Goal: Task Accomplishment & Management: Manage account settings

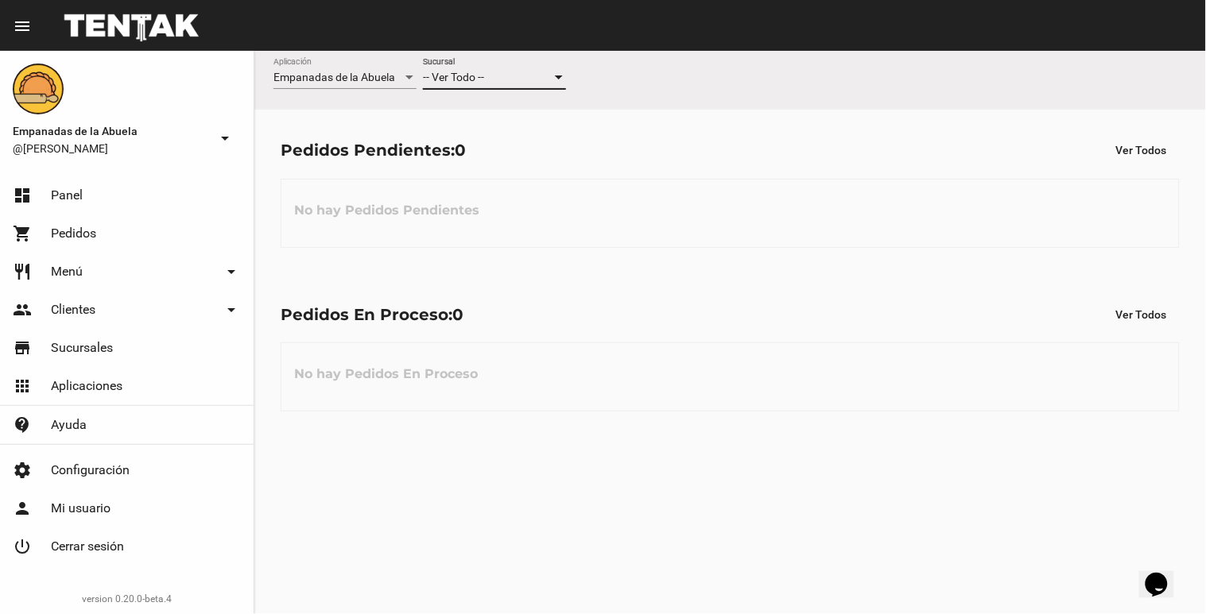
click at [559, 78] on div at bounding box center [559, 78] width 8 height 4
click at [553, 144] on span "Lomas de Zamora" at bounding box center [494, 144] width 143 height 33
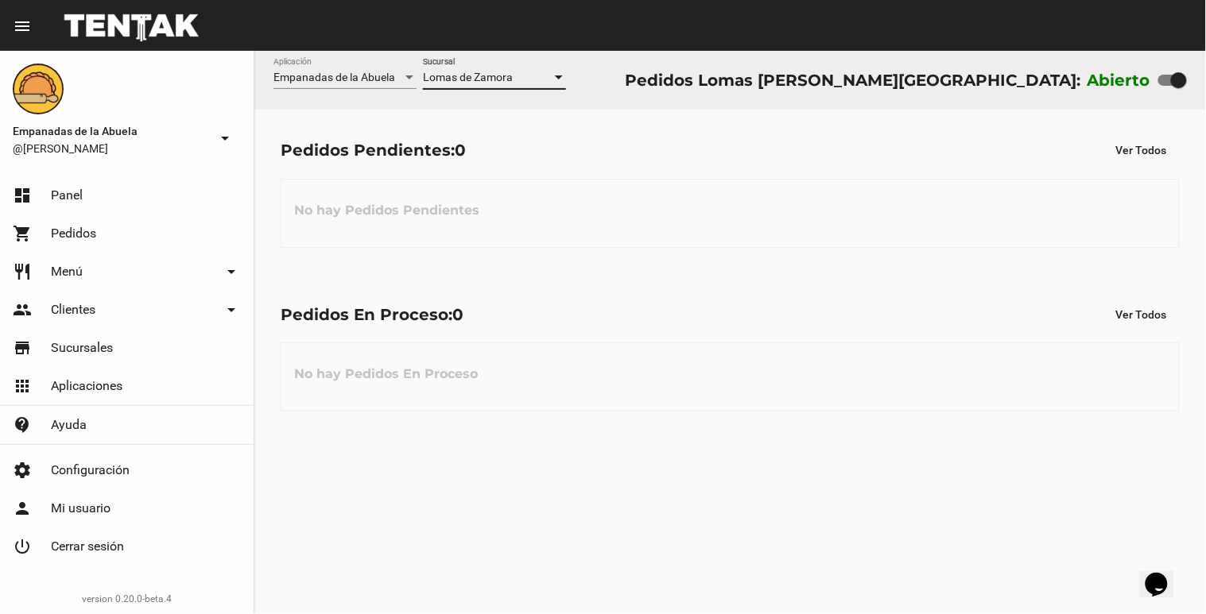
click at [560, 74] on div at bounding box center [559, 78] width 14 height 13
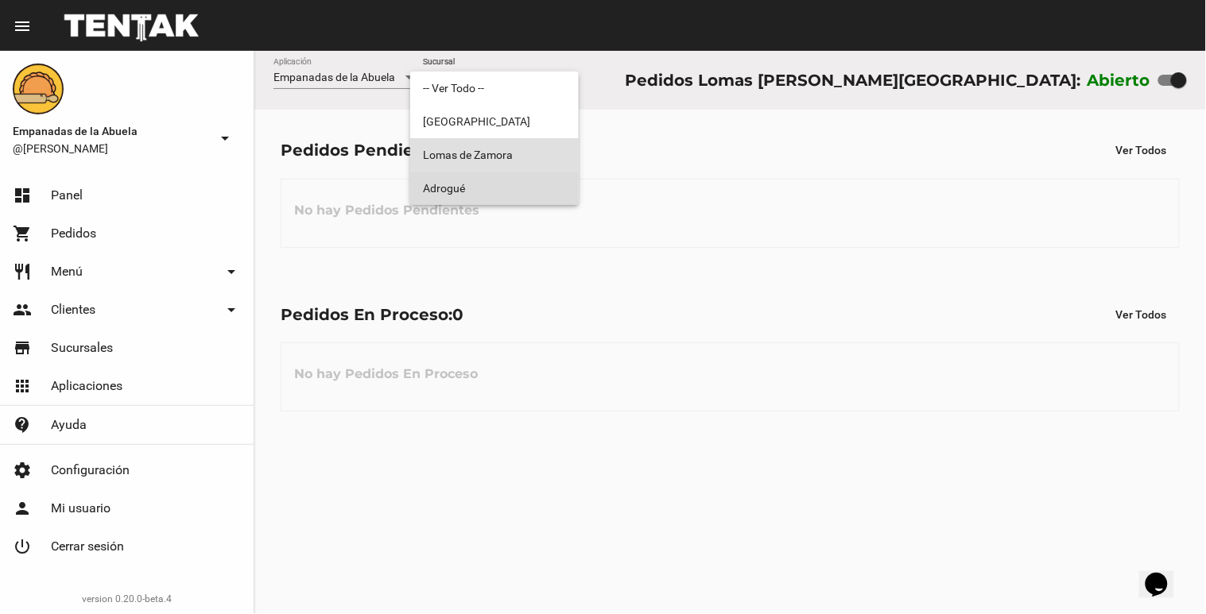
click at [512, 188] on span "Adrogué" at bounding box center [494, 188] width 143 height 33
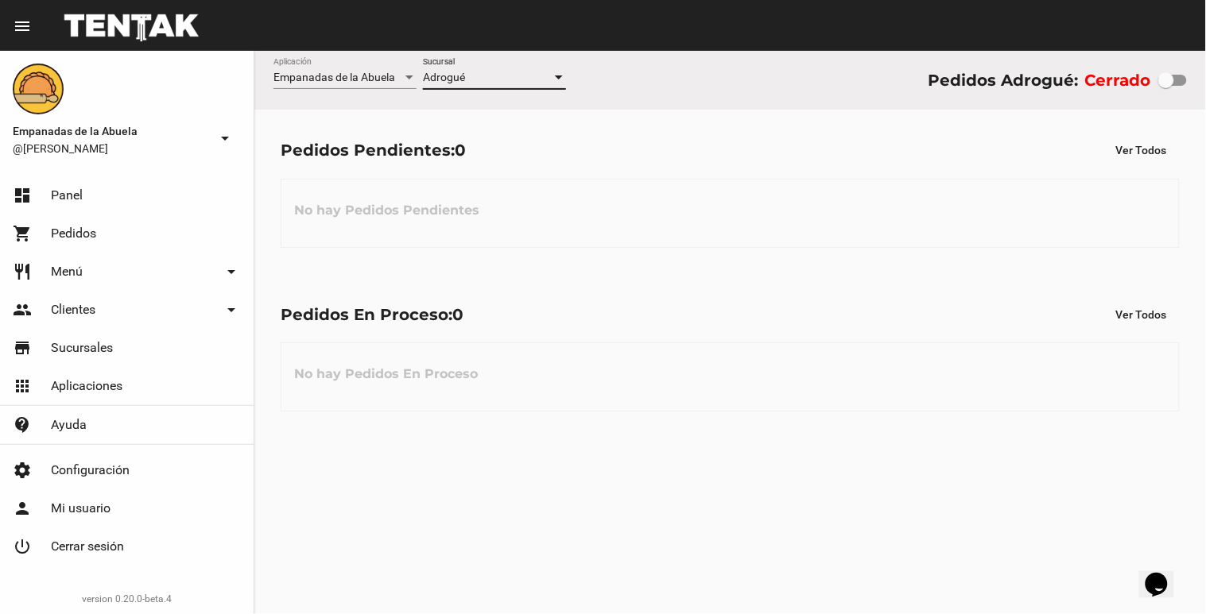
click at [559, 83] on div at bounding box center [559, 78] width 14 height 13
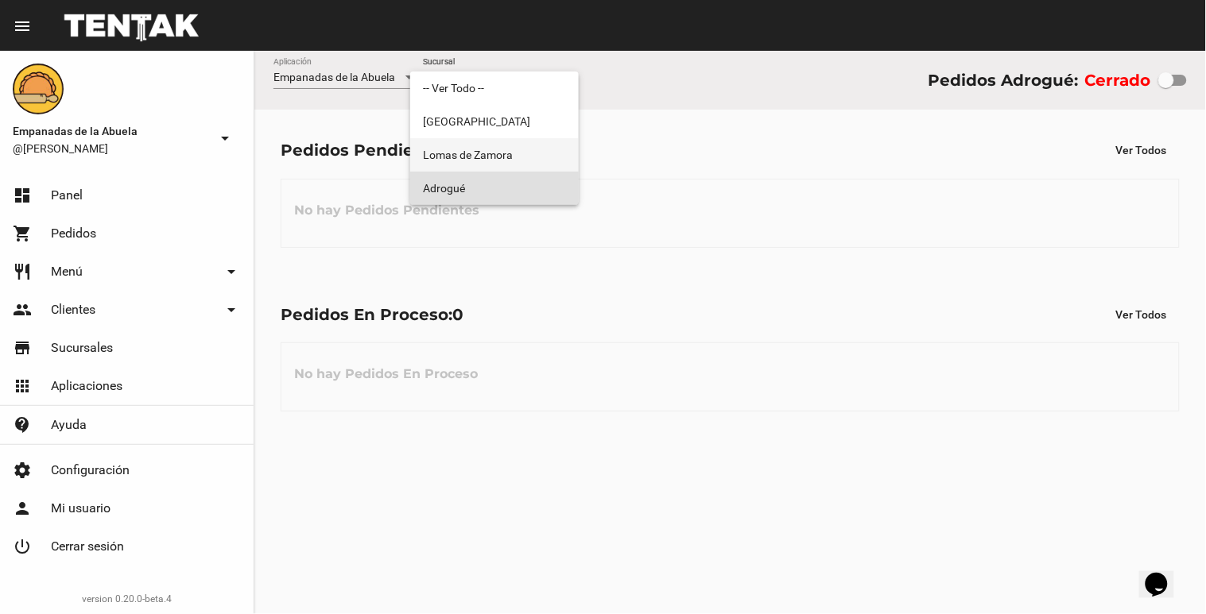
click at [497, 161] on span "Lomas de Zamora" at bounding box center [494, 154] width 143 height 33
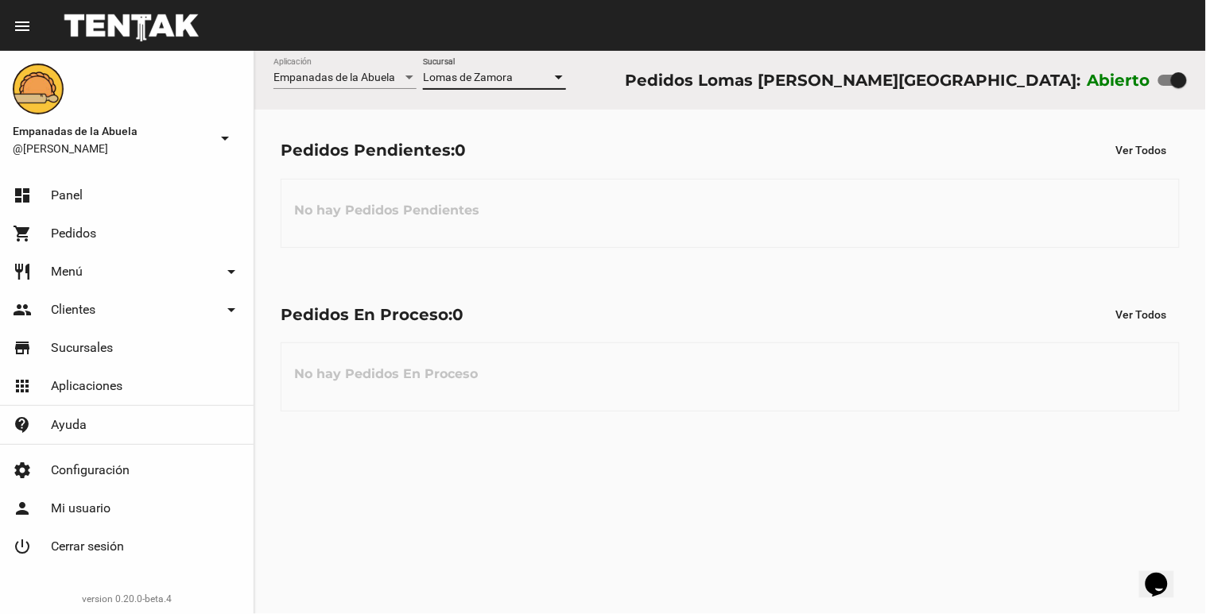
click at [562, 74] on div at bounding box center [559, 78] width 14 height 13
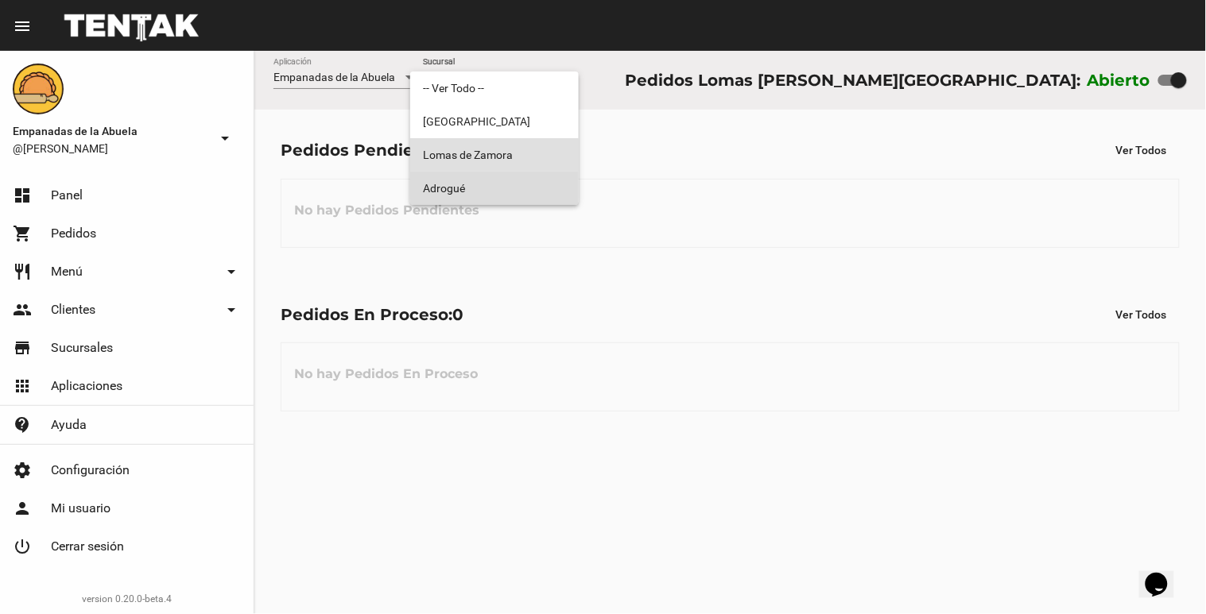
click at [548, 181] on span "Adrogué" at bounding box center [494, 188] width 143 height 33
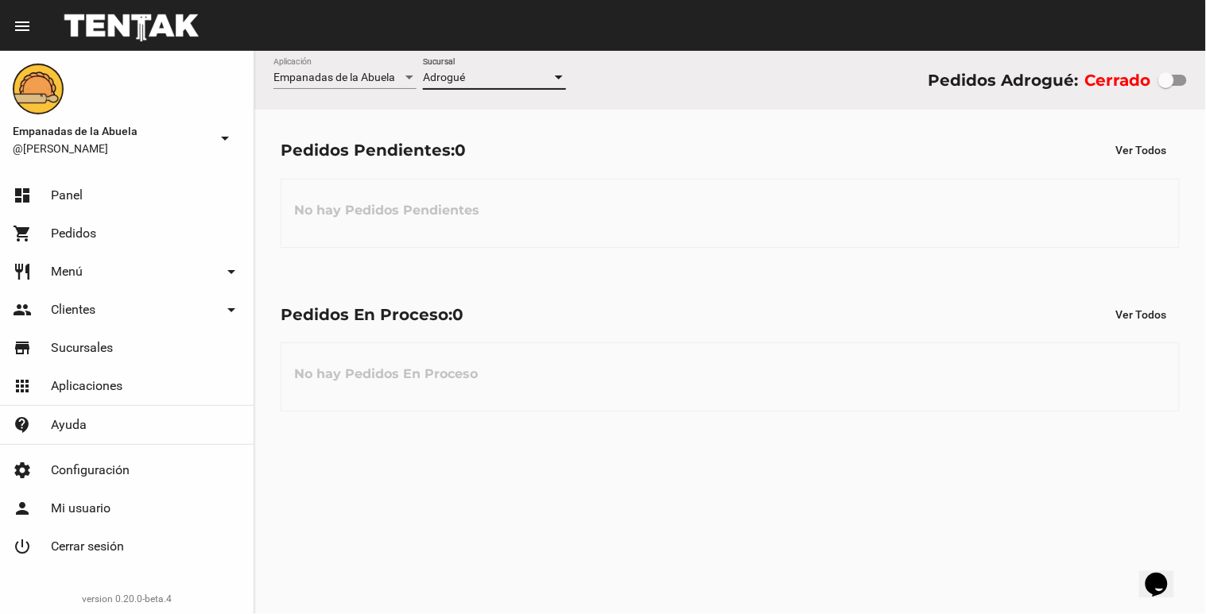
click at [549, 84] on div "Adrogué Sucursal" at bounding box center [494, 73] width 143 height 31
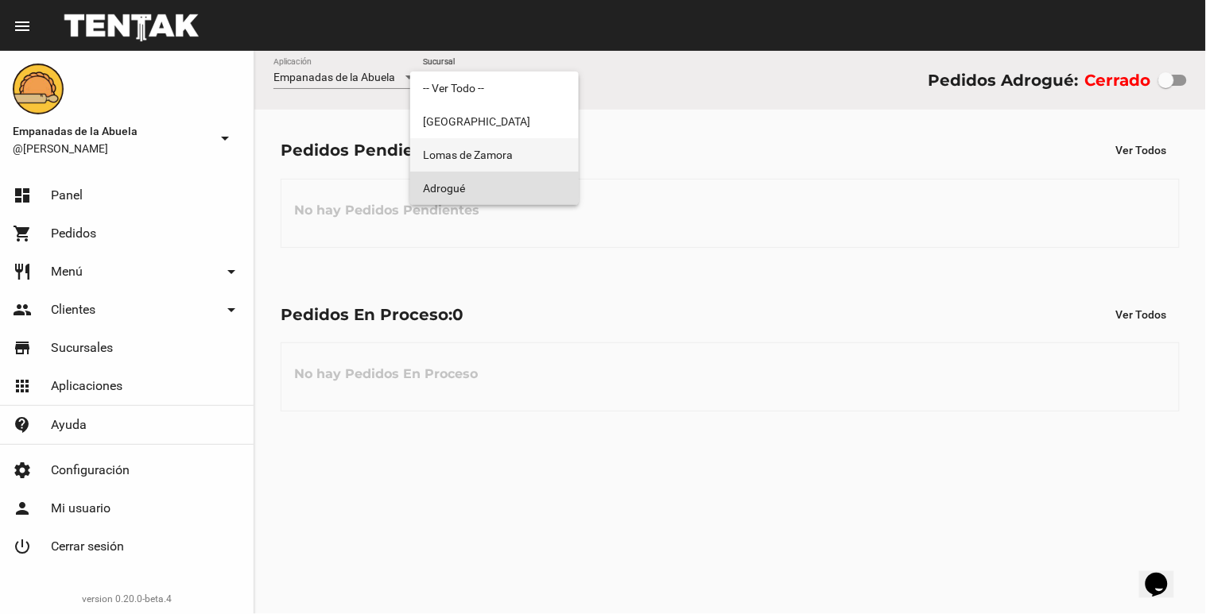
click at [533, 153] on span "Lomas de Zamora" at bounding box center [494, 154] width 143 height 33
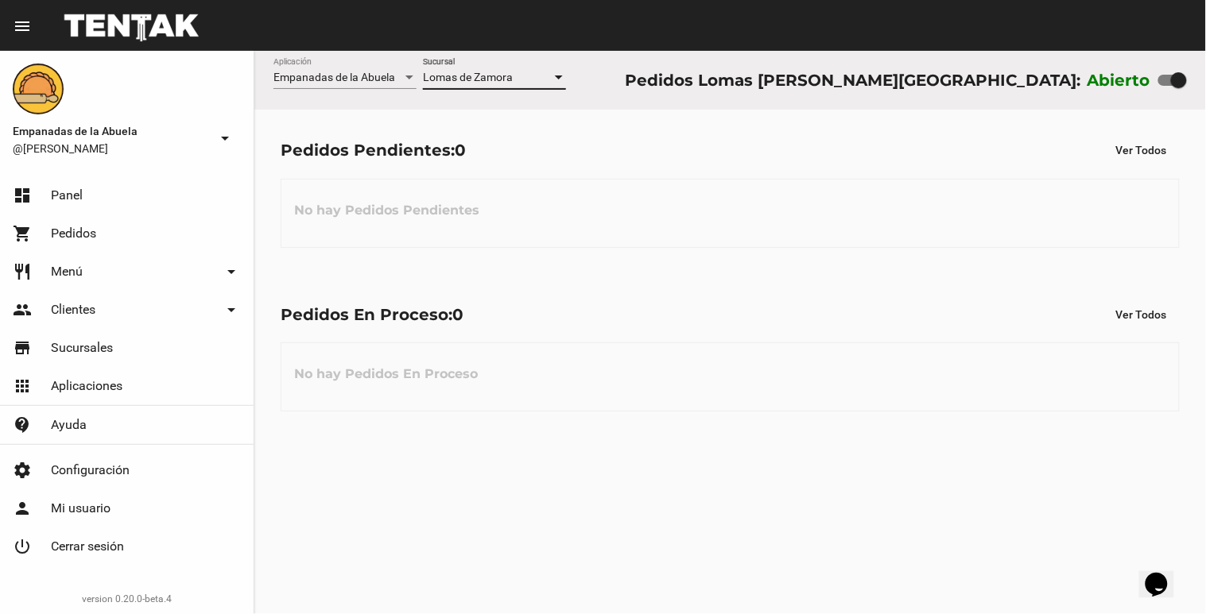
click at [561, 79] on div at bounding box center [559, 78] width 8 height 4
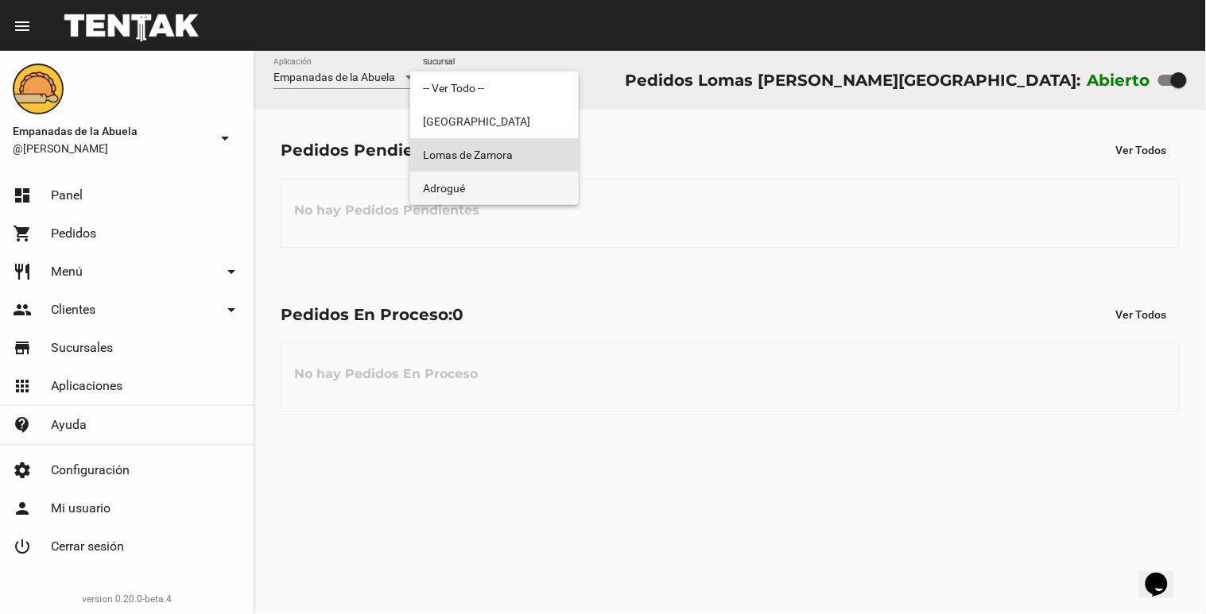
click at [550, 184] on span "Adrogué" at bounding box center [494, 188] width 143 height 33
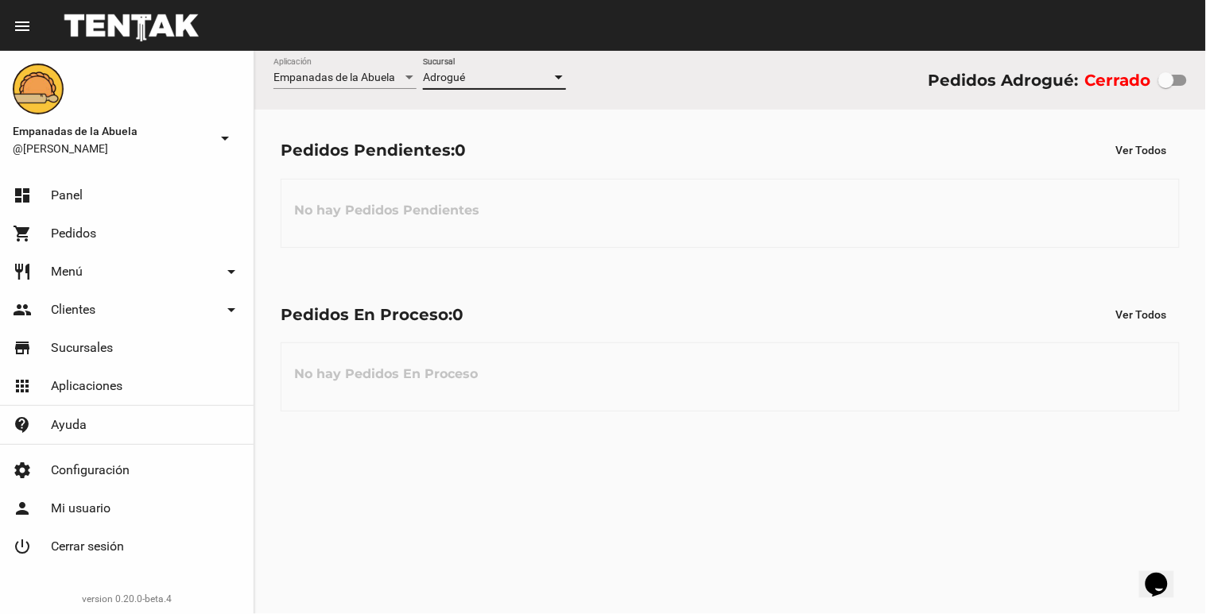
click at [552, 76] on div at bounding box center [559, 78] width 14 height 13
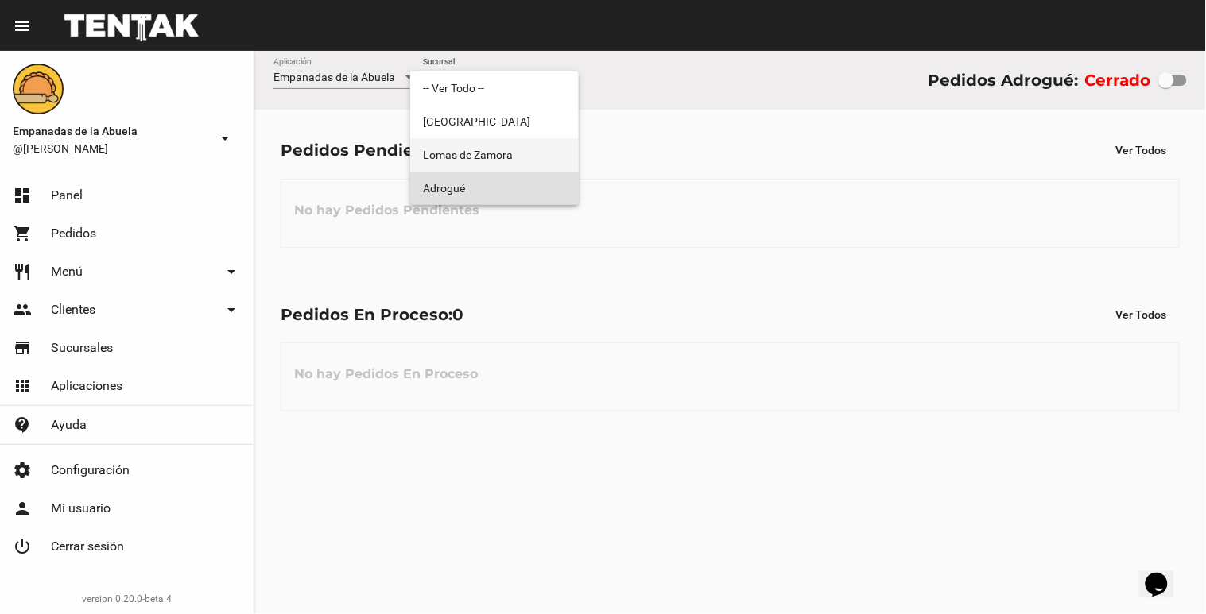
click at [517, 156] on span "Lomas de Zamora" at bounding box center [494, 154] width 143 height 33
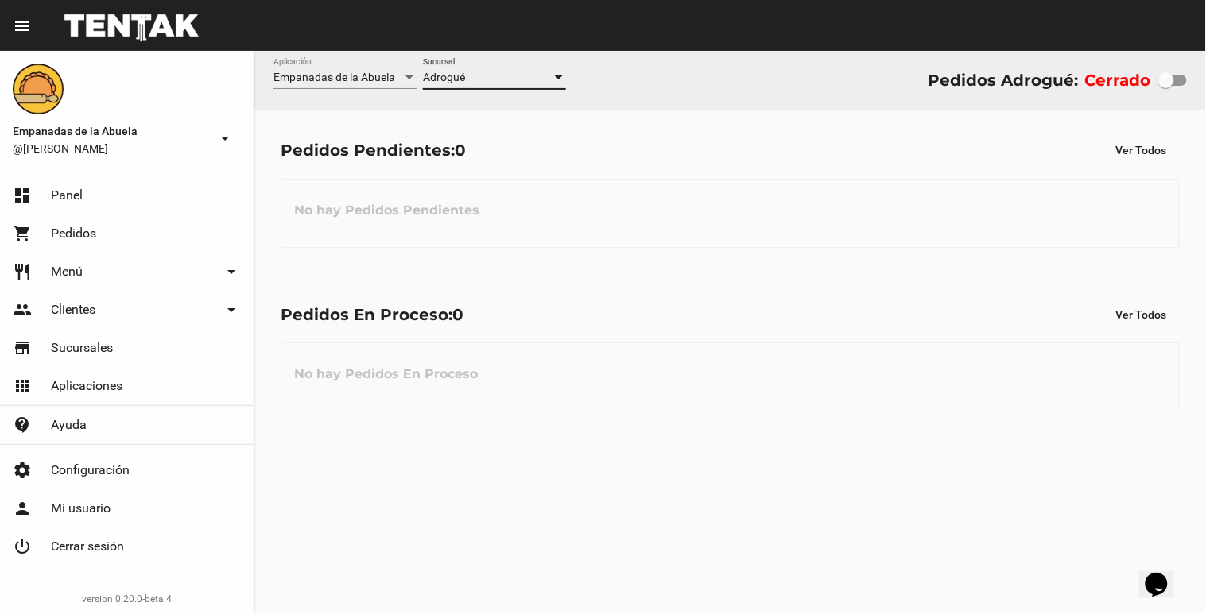
checkbox input "true"
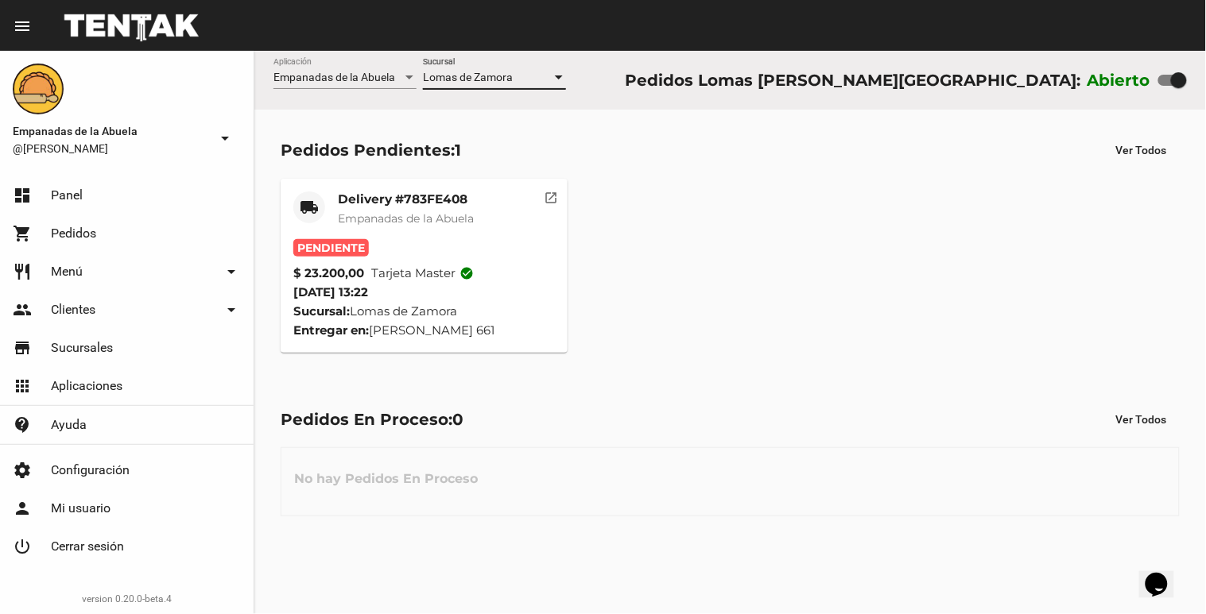
click at [407, 213] on span "Empanadas de la Abuela" at bounding box center [406, 218] width 136 height 14
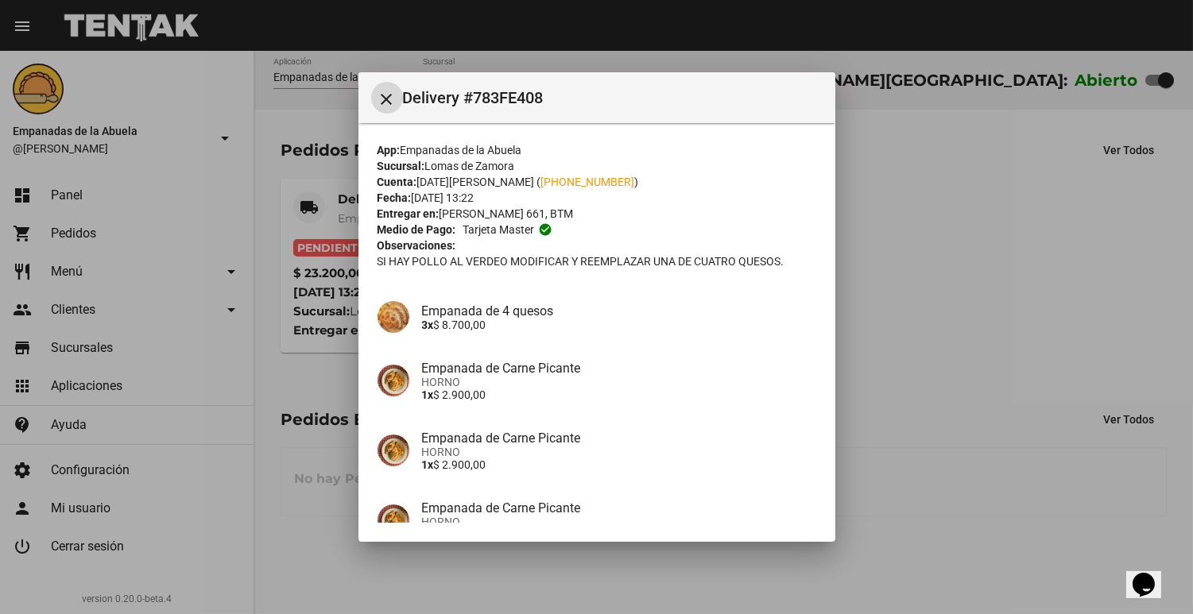
scroll to position [285, 0]
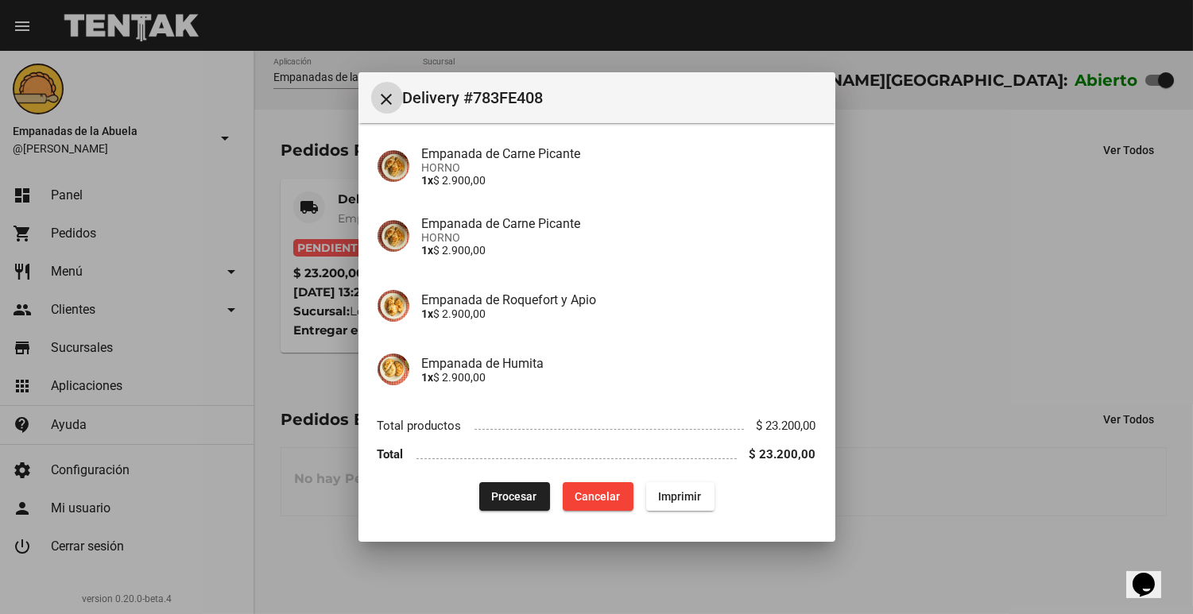
click at [669, 501] on span "Imprimir" at bounding box center [680, 496] width 43 height 13
click at [513, 499] on span "Procesar" at bounding box center [514, 496] width 45 height 13
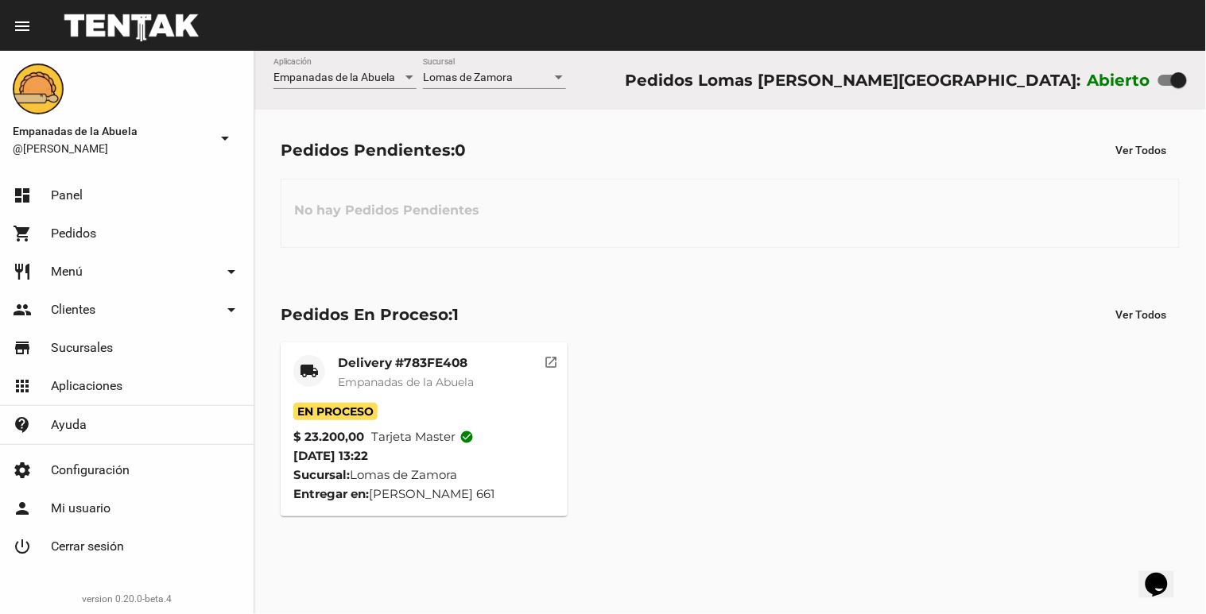
click at [407, 370] on mat-card-title "Delivery #783FE408" at bounding box center [406, 363] width 136 height 16
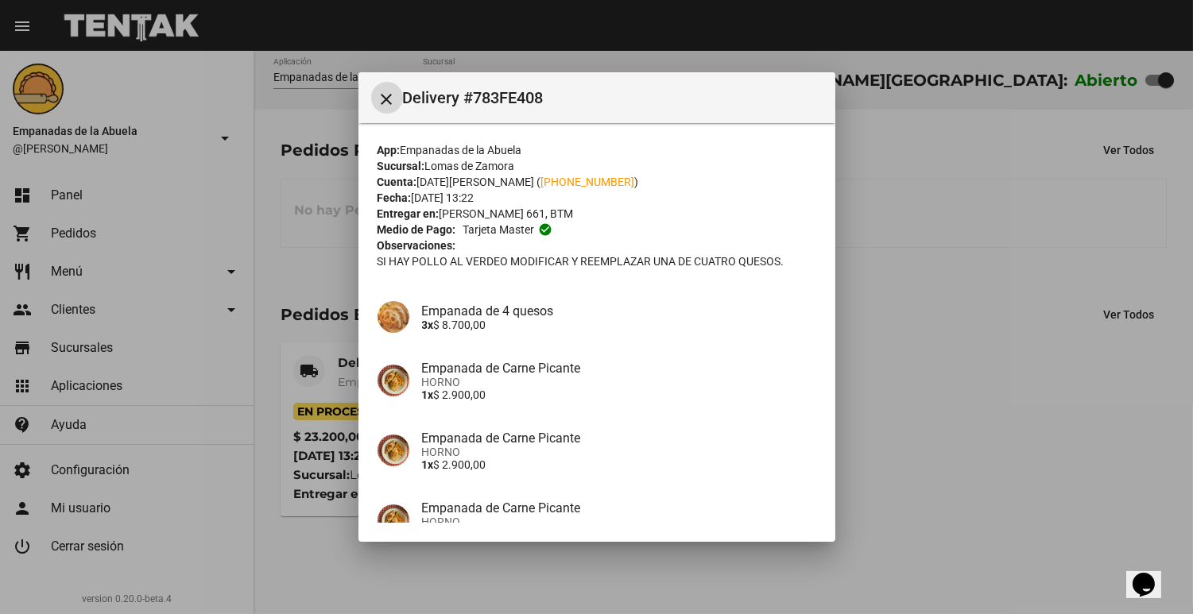
click at [385, 97] on mat-icon "close" at bounding box center [387, 99] width 19 height 19
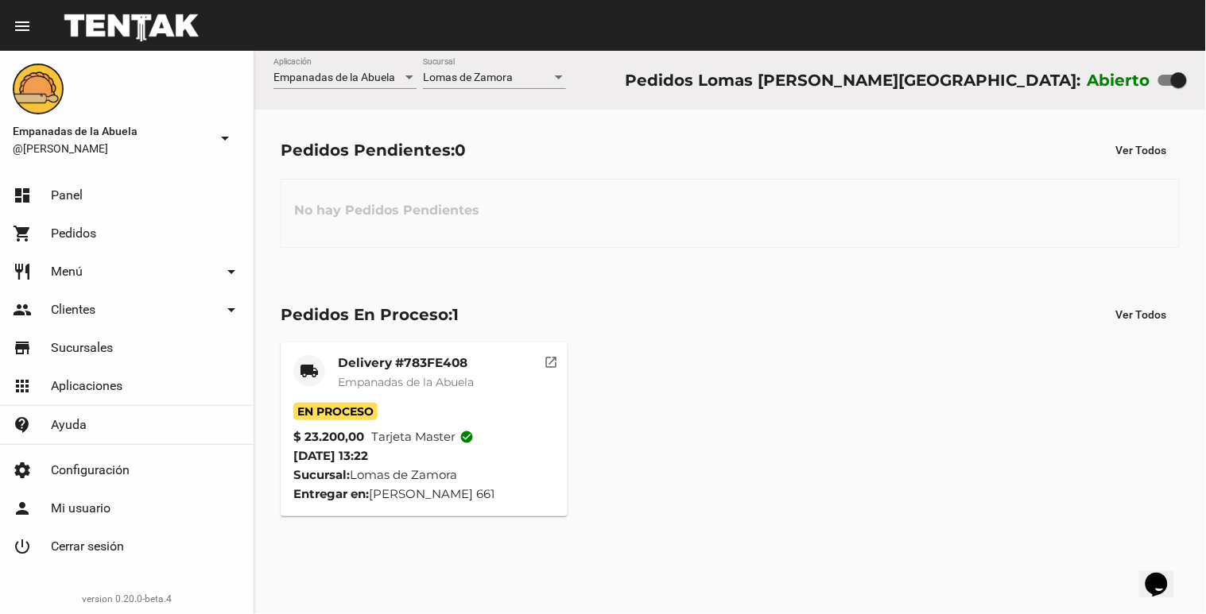
click at [431, 419] on div "En Proceso" at bounding box center [423, 411] width 261 height 17
click at [464, 366] on mat-card-title "Delivery #783FE408" at bounding box center [406, 363] width 136 height 16
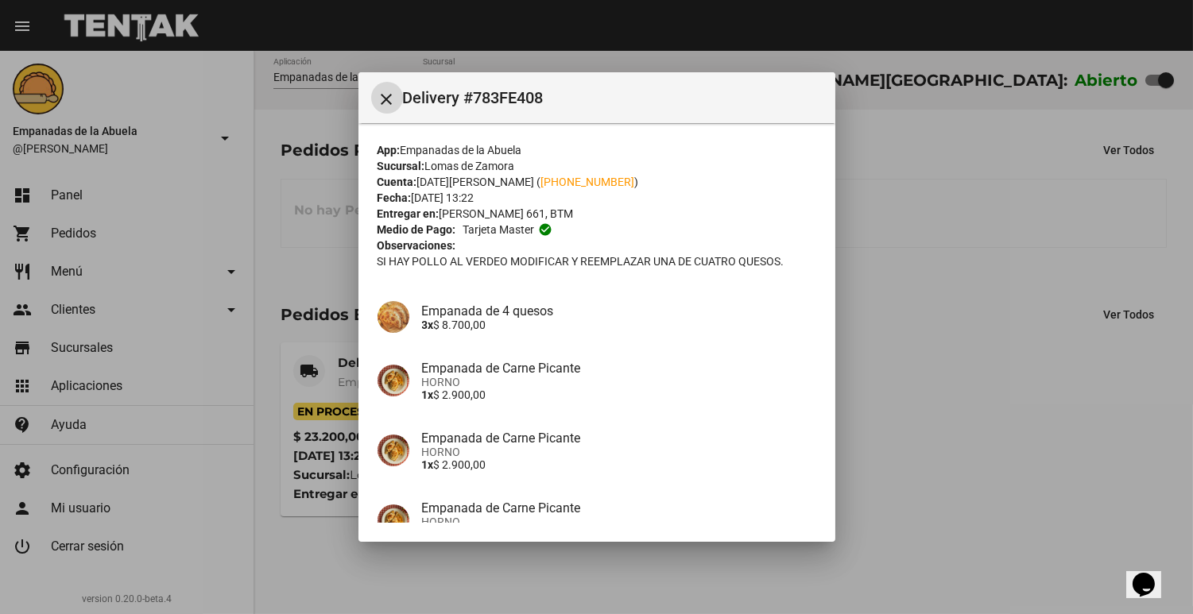
scroll to position [285, 0]
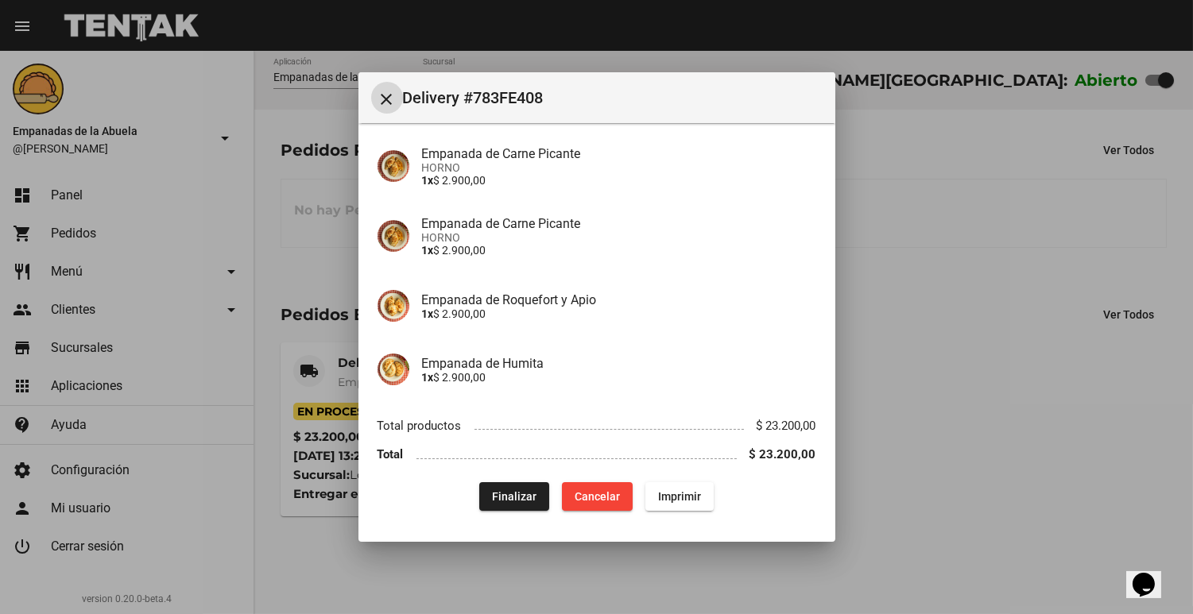
click at [528, 491] on button "Finalizar" at bounding box center [514, 496] width 70 height 29
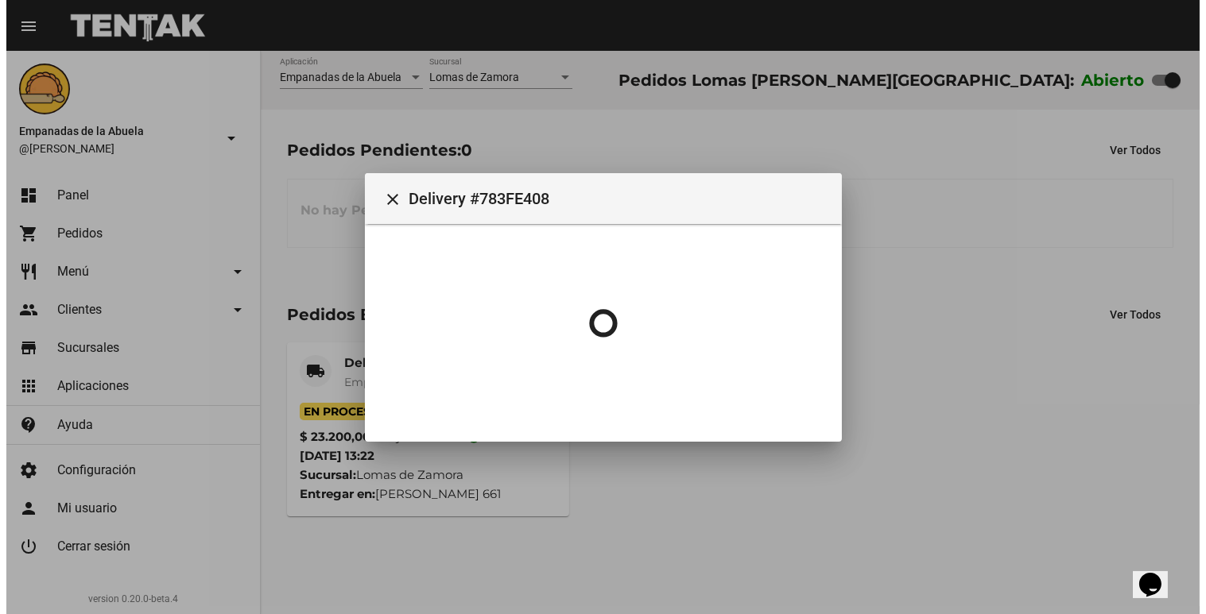
scroll to position [0, 0]
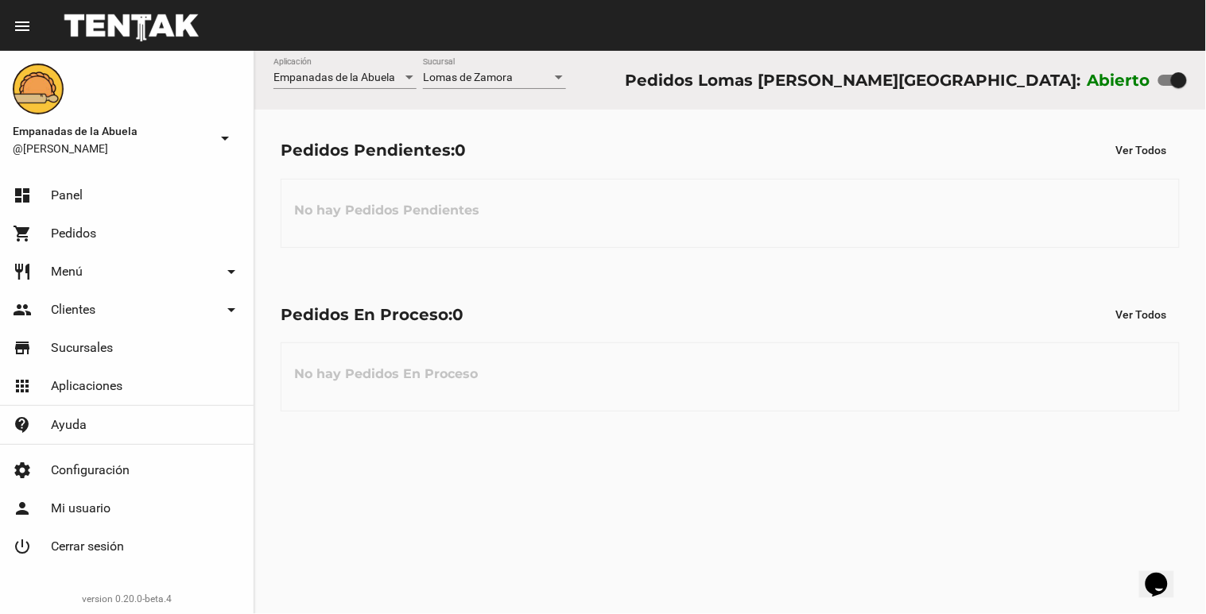
click at [1181, 85] on div at bounding box center [1179, 80] width 16 height 16
click at [1166, 86] on input "checkbox" at bounding box center [1165, 86] width 1 height 1
checkbox input "false"
